Goal: Information Seeking & Learning: Check status

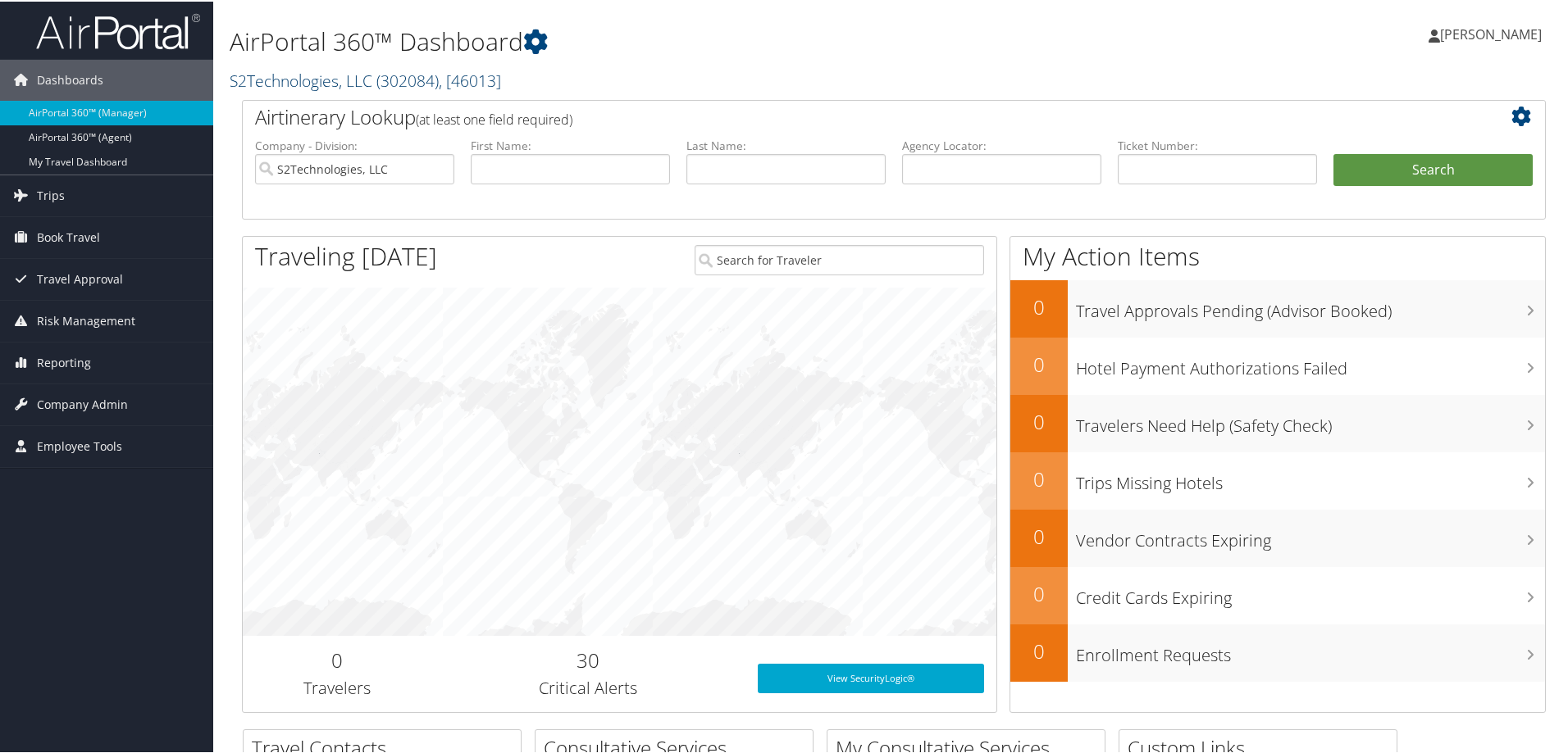
click at [291, 78] on link "S2Technologies, LLC ( 302084 ) , [ 46013 ]" at bounding box center [365, 79] width 272 height 22
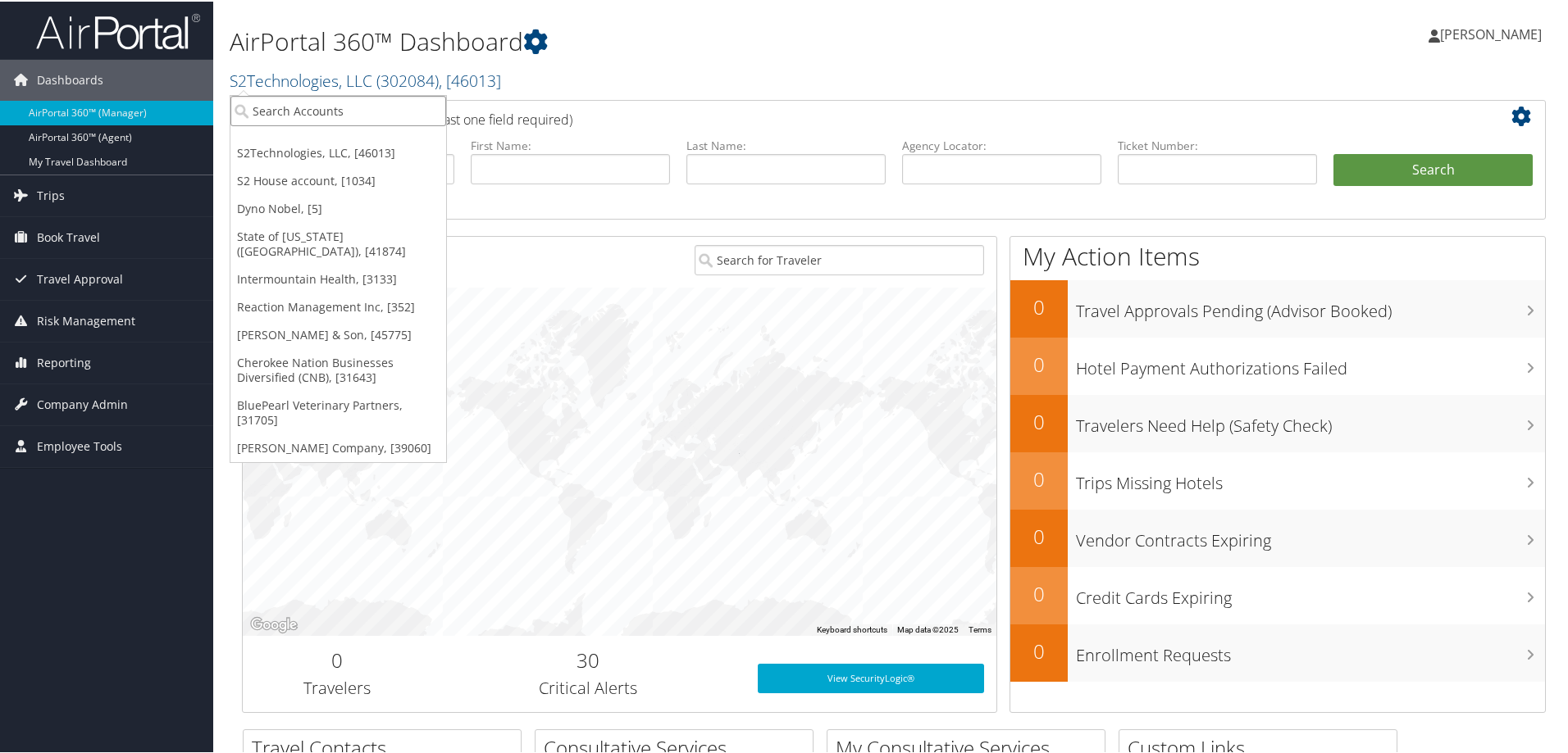
click at [294, 95] on input "search" at bounding box center [339, 110] width 216 height 30
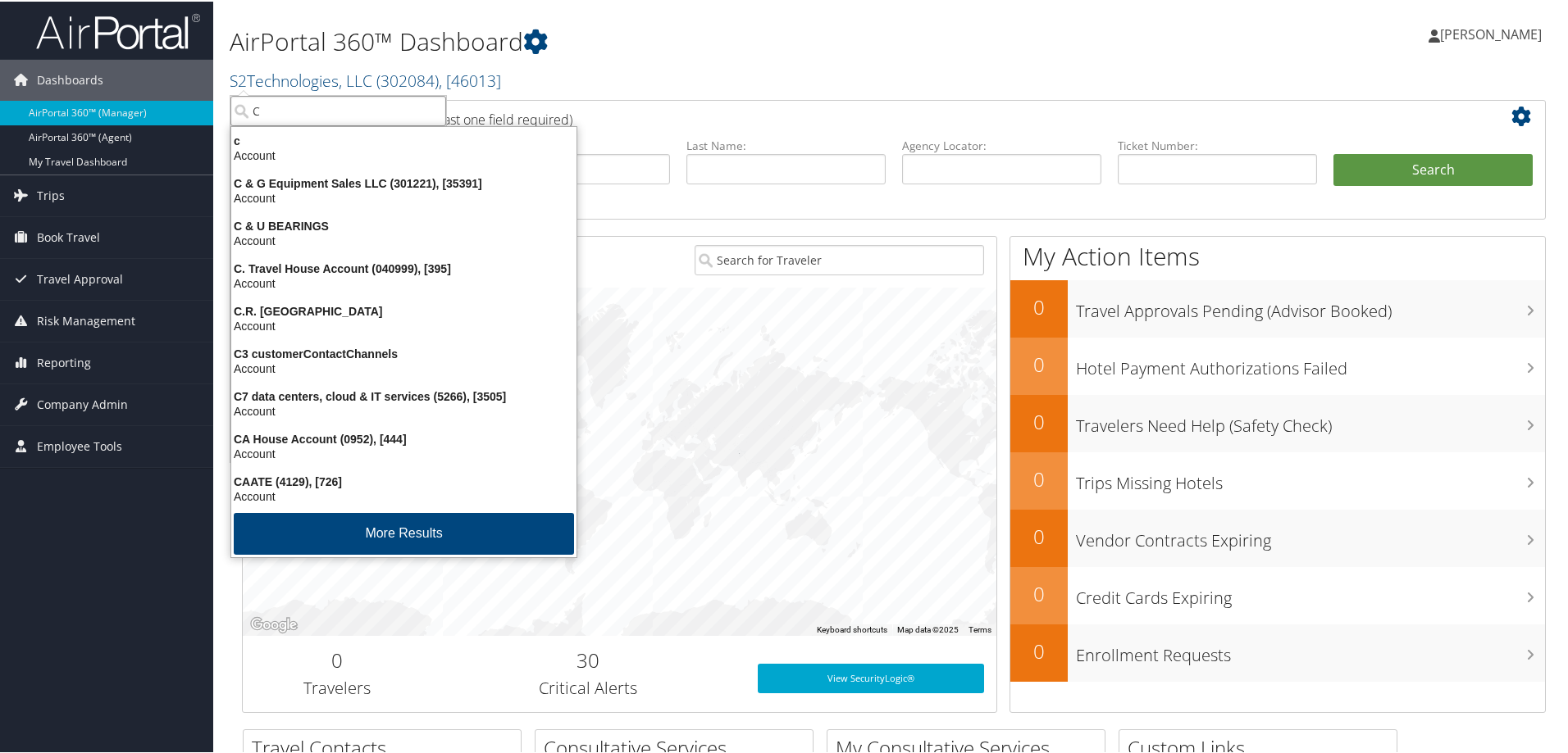
type input "Ch"
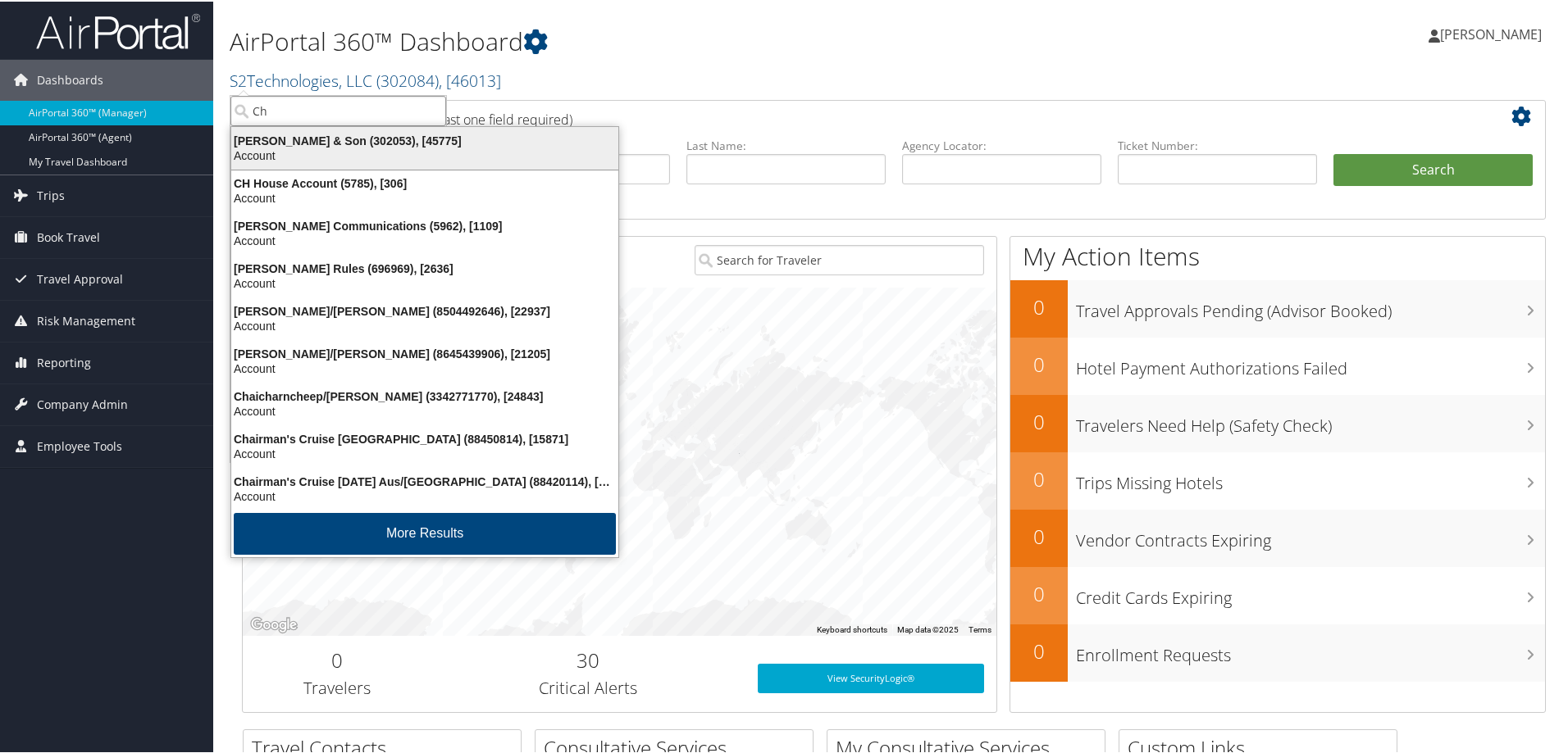
click at [296, 145] on div "[PERSON_NAME] & Son (302053), [45775]" at bounding box center [425, 139] width 407 height 15
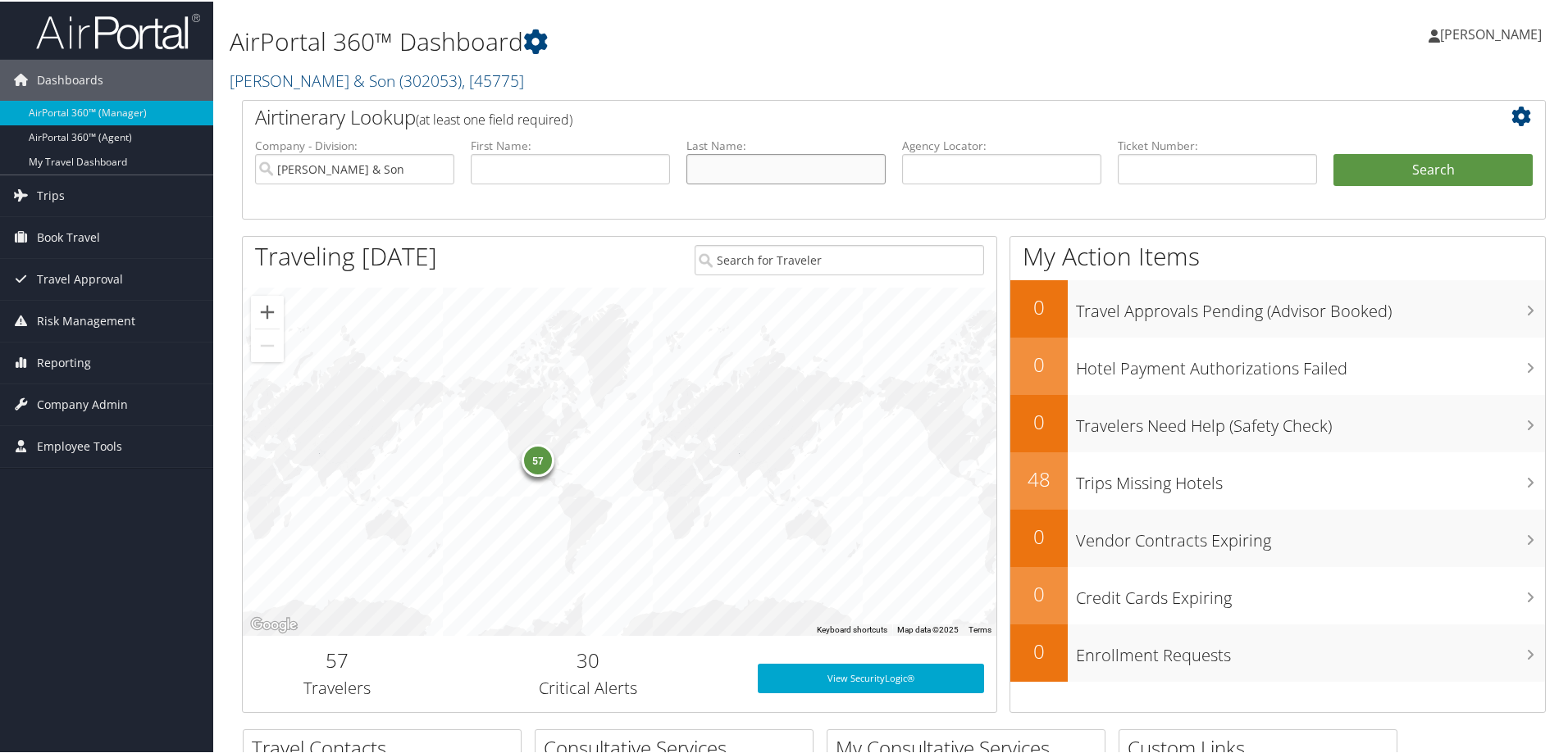
click at [764, 169] on input "text" at bounding box center [785, 167] width 199 height 30
type input "[PERSON_NAME]"
click at [1454, 167] on button "Search" at bounding box center [1433, 168] width 199 height 33
